Goal: Obtain resource: Download file/media

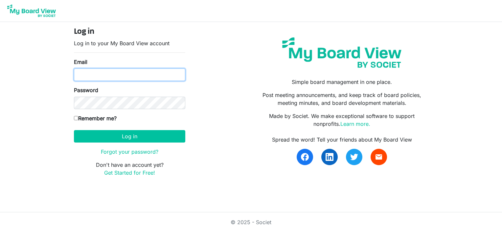
click at [110, 74] on input "Email" at bounding box center [129, 75] width 111 height 12
type input "[EMAIL_ADDRESS][DOMAIN_NAME]"
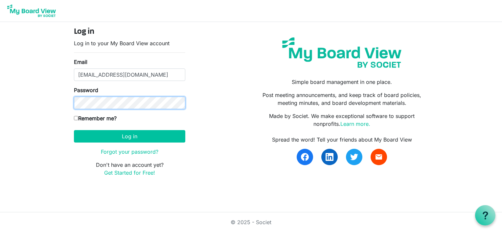
click at [74, 130] on button "Log in" at bounding box center [129, 136] width 111 height 12
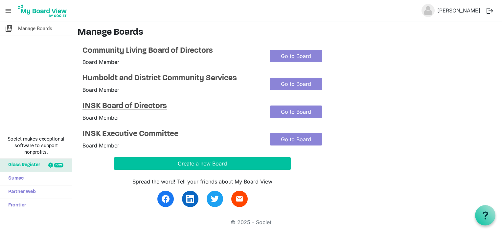
click at [152, 110] on h4 "INSK Board of Directors" at bounding box center [170, 107] width 177 height 10
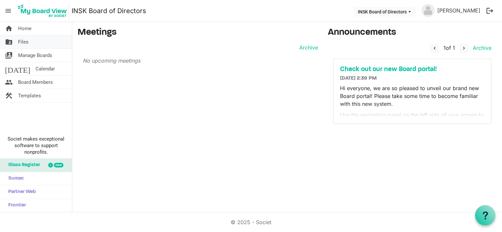
click at [26, 39] on span "Files" at bounding box center [23, 41] width 11 height 13
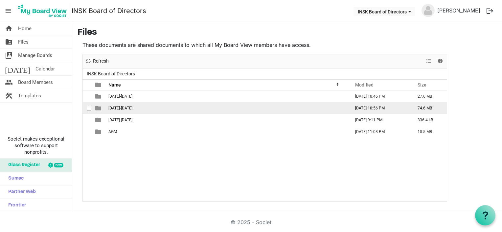
click at [122, 110] on span "2024-2025" at bounding box center [120, 108] width 24 height 5
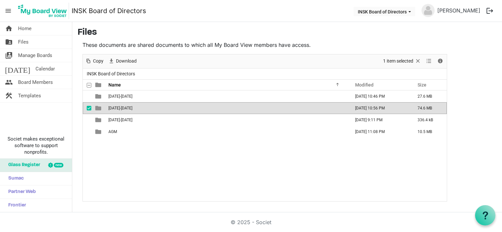
click at [122, 108] on span "2024-2025" at bounding box center [120, 108] width 24 height 5
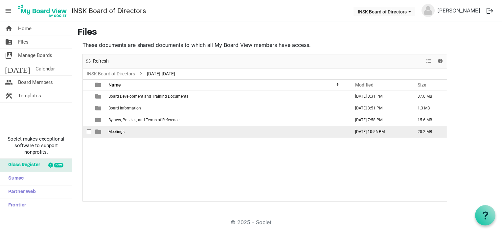
click at [118, 132] on span "Meetings" at bounding box center [116, 132] width 16 height 5
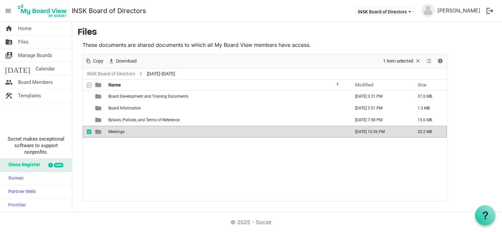
click at [118, 132] on span "Meetings" at bounding box center [116, 132] width 16 height 5
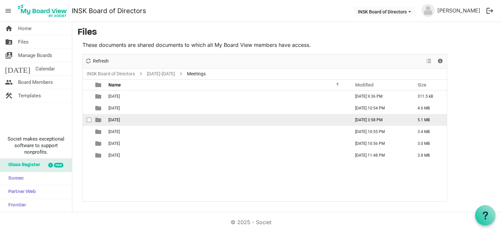
click at [120, 120] on span "2024-11-16" at bounding box center [113, 120] width 11 height 5
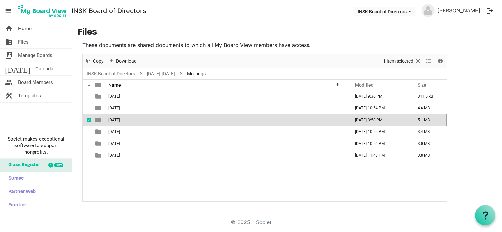
click at [120, 120] on span "2024-11-16" at bounding box center [113, 120] width 11 height 5
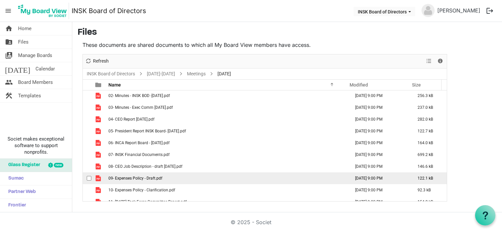
scroll to position [10, 0]
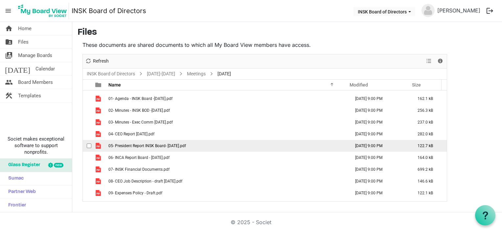
click at [137, 146] on span "05- President Report INSK Board- 16 Nov 2024.pdf" at bounding box center [146, 146] width 77 height 5
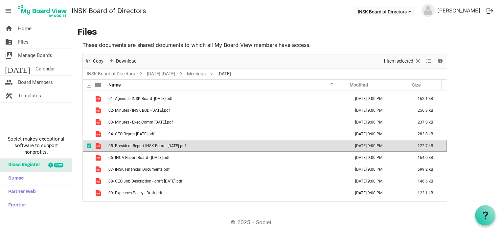
click at [137, 146] on span "05- President Report INSK Board- 16 Nov 2024.pdf" at bounding box center [146, 146] width 77 height 5
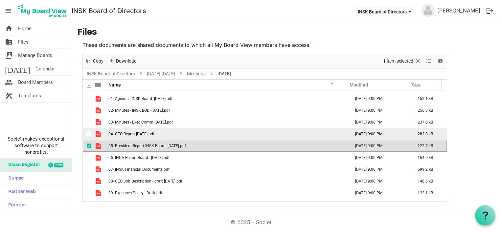
click at [133, 132] on span "04- CEO Report Nov 2024.pdf" at bounding box center [131, 134] width 46 height 5
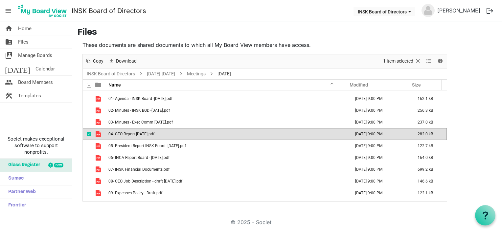
click at [133, 132] on span "04- CEO Report Nov 2024.pdf" at bounding box center [131, 134] width 46 height 5
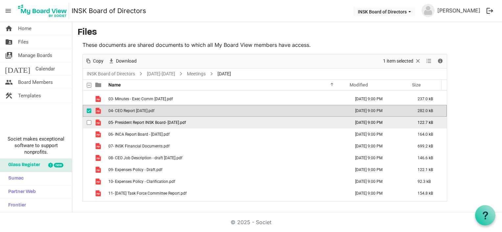
scroll to position [42, 0]
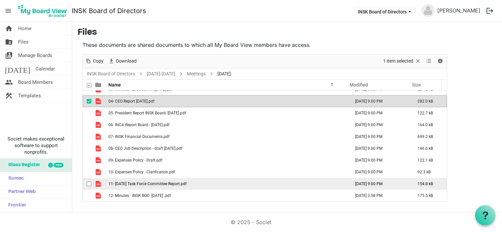
click at [146, 183] on span "11- 2024-10-15 Task Force Committee Report.pdf" at bounding box center [147, 184] width 78 height 5
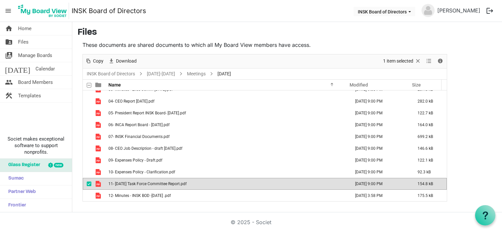
click at [146, 183] on span "11- 2024-10-15 Task Force Committee Report.pdf" at bounding box center [147, 184] width 78 height 5
